Goal: Task Accomplishment & Management: Use online tool/utility

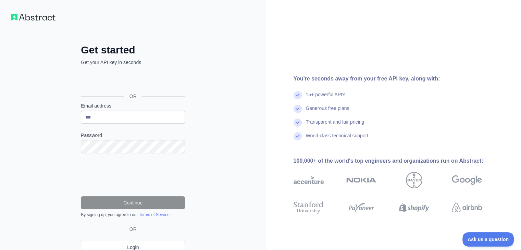
type input "***"
drag, startPoint x: 111, startPoint y: 111, endPoint x: 116, endPoint y: 95, distance: 16.5
click at [111, 109] on div "Email address ***" at bounding box center [133, 112] width 104 height 21
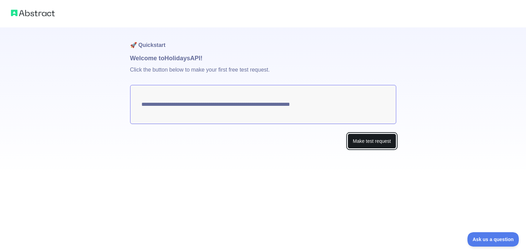
click at [394, 141] on button "Make test request" at bounding box center [372, 141] width 48 height 15
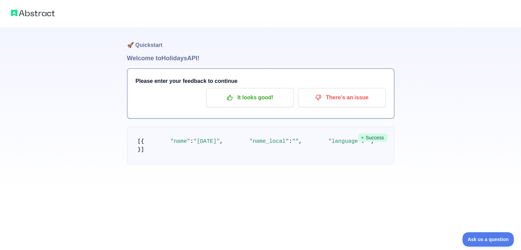
scroll to position [22, 0]
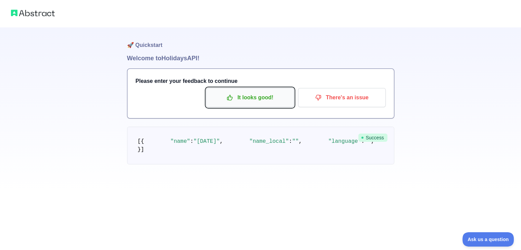
click at [264, 92] on p "It looks good!" at bounding box center [249, 98] width 77 height 12
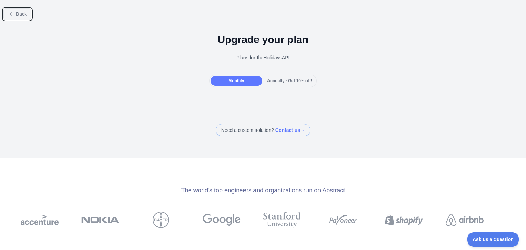
drag, startPoint x: 18, startPoint y: 12, endPoint x: 69, endPoint y: 33, distance: 54.9
click at [18, 12] on span "Back" at bounding box center [21, 13] width 11 height 5
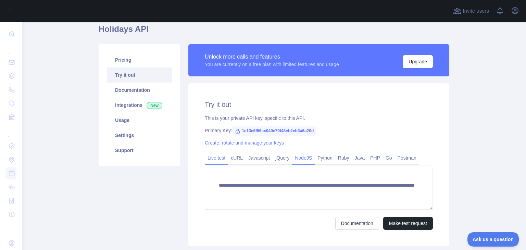
scroll to position [75, 0]
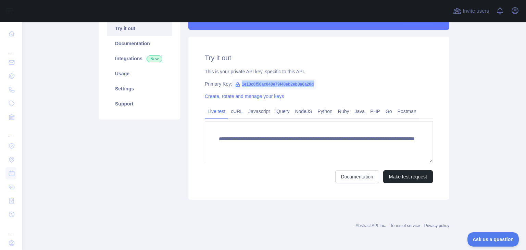
drag, startPoint x: 311, startPoint y: 84, endPoint x: 231, endPoint y: 88, distance: 79.9
click at [232, 88] on span "1e13c6f56ac040e79f48eb2eb3a6a20d" at bounding box center [274, 84] width 84 height 10
copy span "1e13c6f56ac040e79f48eb2eb3a6a20d"
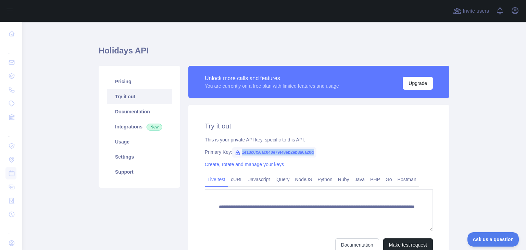
scroll to position [7, 0]
copy span "1e13c6f56ac040e79f48eb2eb3a6a20d"
